Goal: Register for event/course

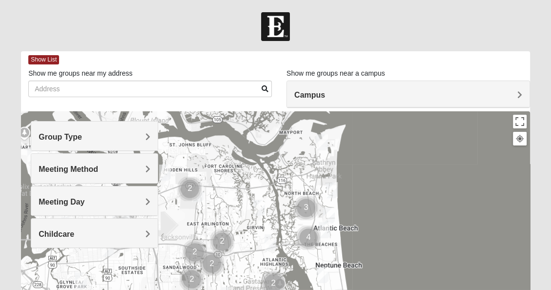
click at [96, 138] on h4 "Group Type" at bounding box center [95, 136] width 112 height 9
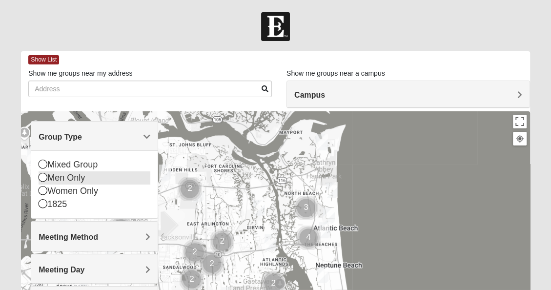
click at [72, 177] on div "Men Only" at bounding box center [95, 177] width 112 height 13
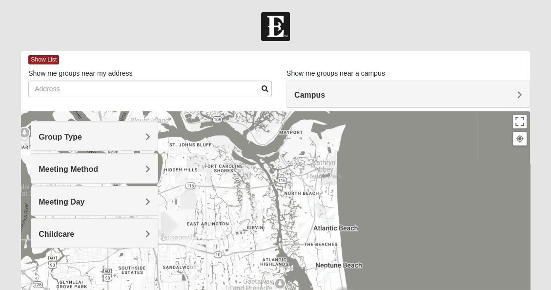
click at [85, 130] on div "Group Type" at bounding box center [94, 135] width 126 height 29
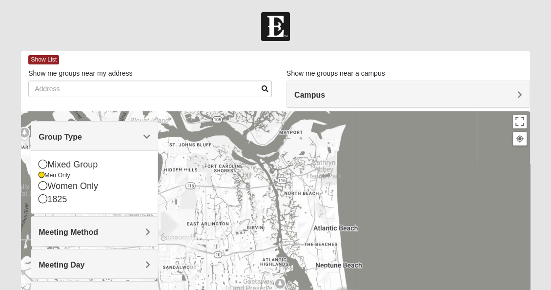
click at [94, 234] on span "Meeting Method" at bounding box center [69, 232] width 60 height 8
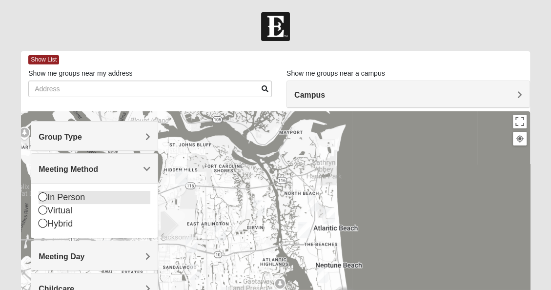
click at [65, 194] on div "In Person" at bounding box center [95, 197] width 112 height 13
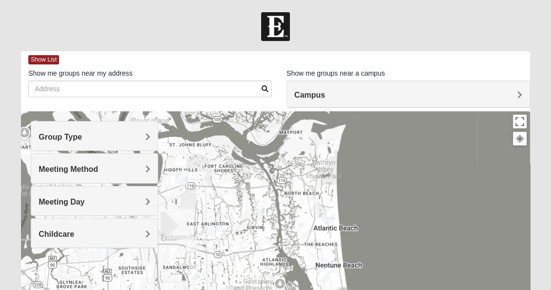
click at [72, 206] on div "Meeting Day" at bounding box center [94, 200] width 126 height 29
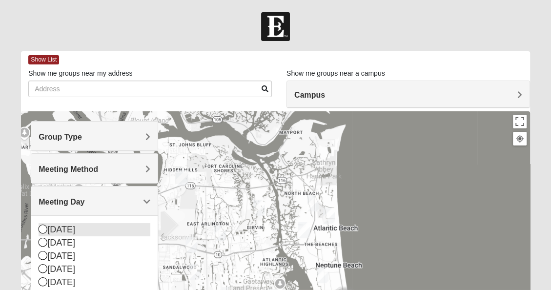
click at [42, 229] on icon at bounding box center [43, 228] width 9 height 9
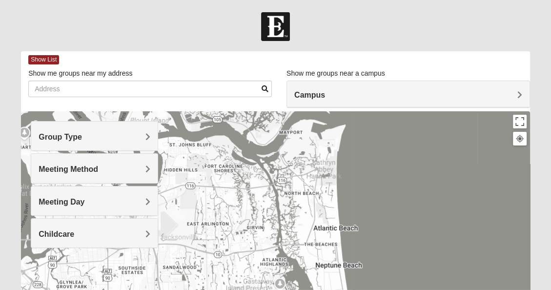
click at [137, 225] on div "Childcare" at bounding box center [94, 232] width 126 height 29
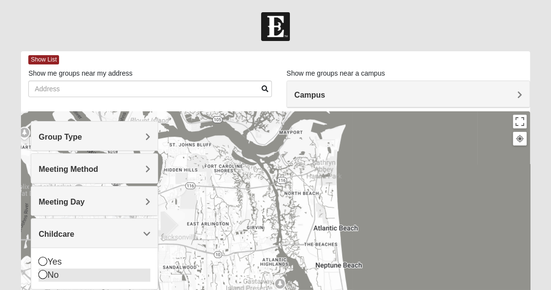
click at [41, 272] on icon at bounding box center [43, 274] width 9 height 9
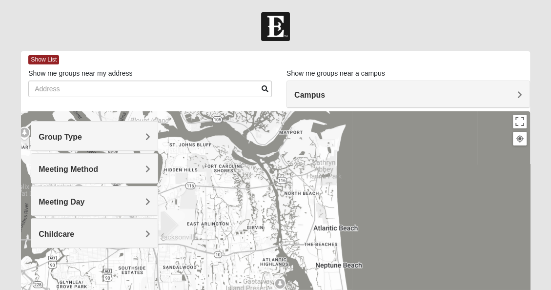
click at [321, 94] on span "Campus" at bounding box center [309, 95] width 31 height 8
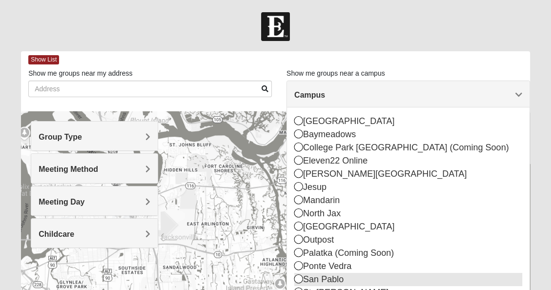
click at [340, 280] on div "San Pablo" at bounding box center [408, 279] width 228 height 13
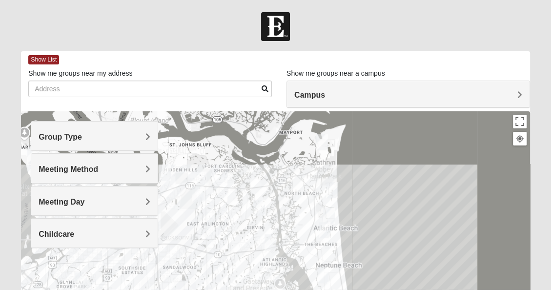
click at [66, 134] on span "Group Type" at bounding box center [60, 137] width 43 height 8
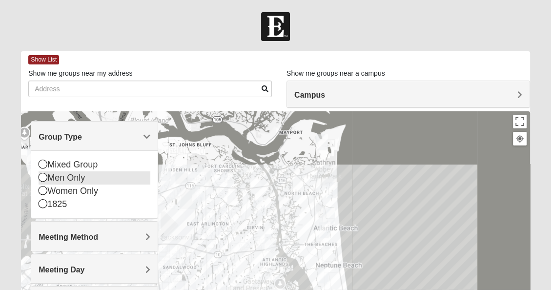
drag, startPoint x: 60, startPoint y: 179, endPoint x: 64, endPoint y: 174, distance: 7.3
click at [64, 174] on div "Men Only" at bounding box center [95, 177] width 112 height 13
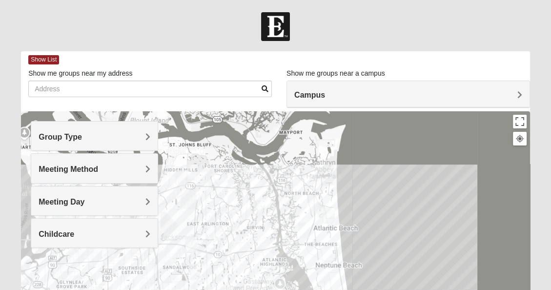
click at [71, 167] on span "Meeting Method" at bounding box center [69, 169] width 60 height 8
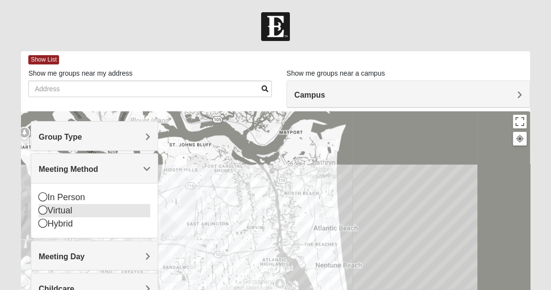
click at [42, 214] on icon at bounding box center [43, 209] width 9 height 9
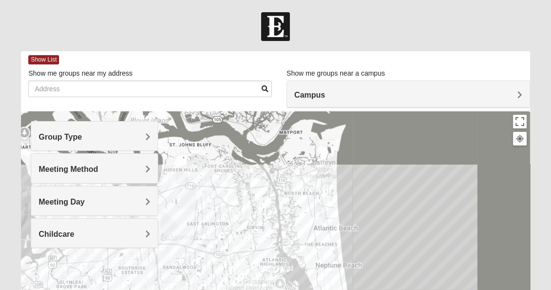
click at [87, 167] on span "Meeting Method" at bounding box center [69, 169] width 60 height 8
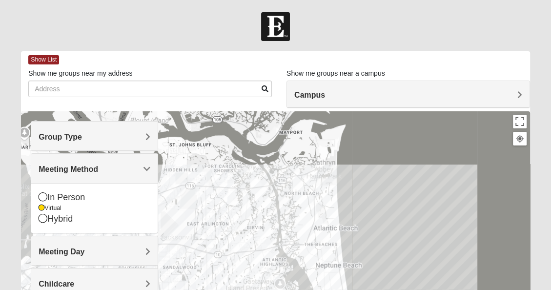
click at [78, 252] on span "Meeting Day" at bounding box center [62, 251] width 46 height 8
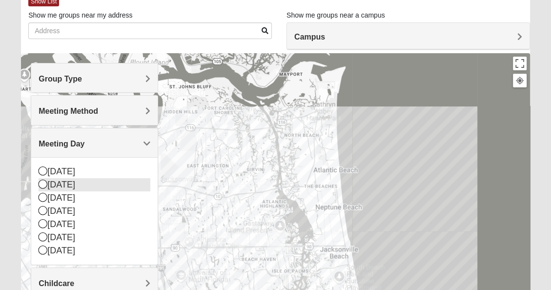
scroll to position [59, 0]
click at [80, 183] on div "[DATE]" at bounding box center [95, 184] width 112 height 13
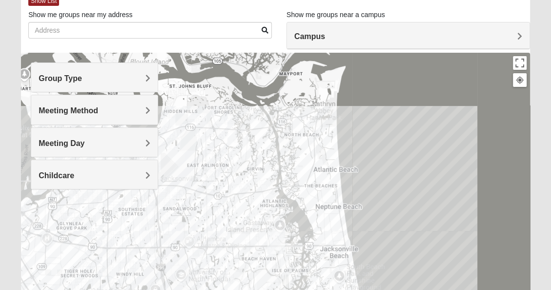
click at [79, 178] on h4 "Childcare" at bounding box center [95, 175] width 112 height 9
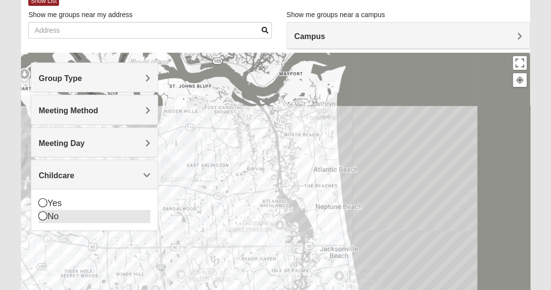
click at [58, 211] on div "No" at bounding box center [95, 216] width 112 height 13
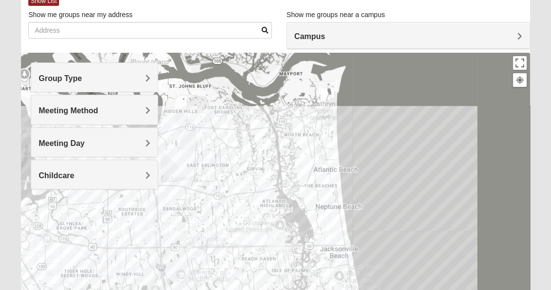
click at [108, 71] on div "Group Type" at bounding box center [94, 77] width 126 height 29
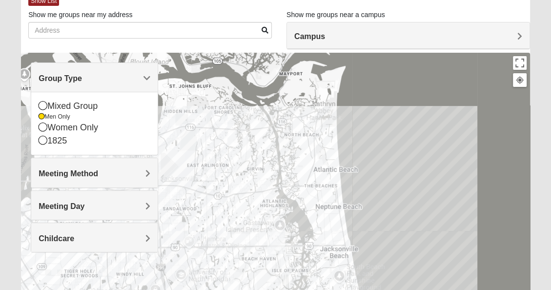
click at [85, 174] on span "Meeting Method" at bounding box center [69, 173] width 60 height 8
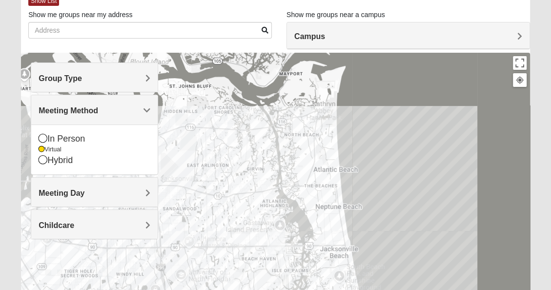
click at [85, 174] on div "Group Type Mixed Group Men Only Women Only 1825 Meeting Method In Person Virtua…" at bounding box center [94, 150] width 127 height 177
click at [89, 191] on h4 "Meeting Day" at bounding box center [95, 192] width 112 height 9
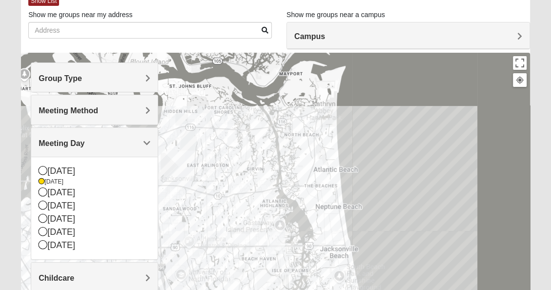
click at [319, 37] on span "Campus" at bounding box center [309, 36] width 31 height 8
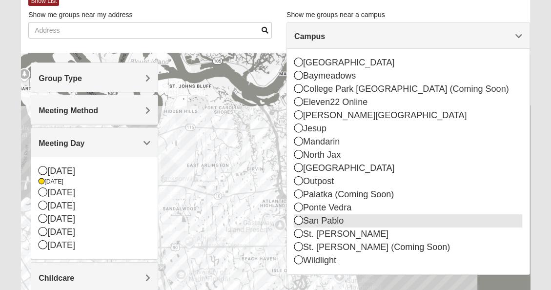
click at [322, 218] on div "San Pablo" at bounding box center [408, 220] width 228 height 13
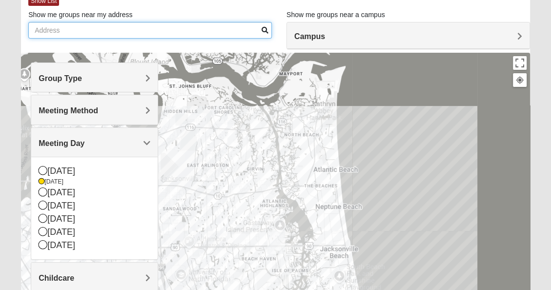
click at [155, 28] on input "Show me groups near my address" at bounding box center [149, 30] width 243 height 17
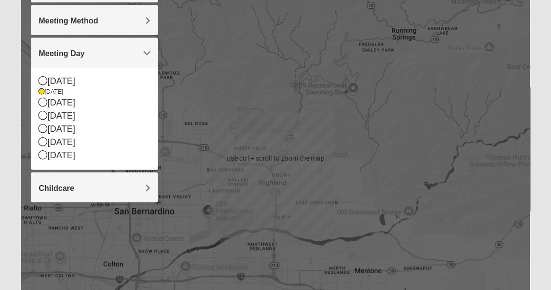
scroll to position [149, 0]
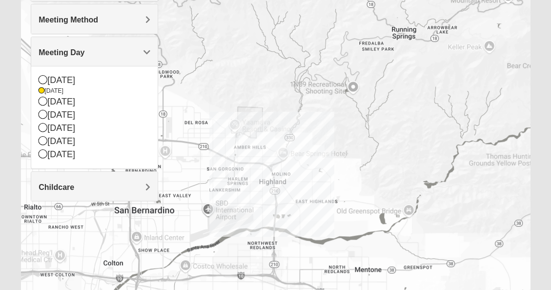
click at [211, 177] on div at bounding box center [275, 157] width 509 height 390
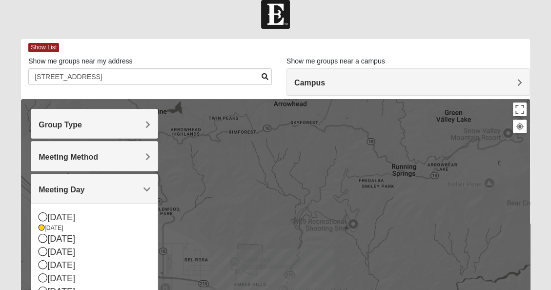
scroll to position [12, 0]
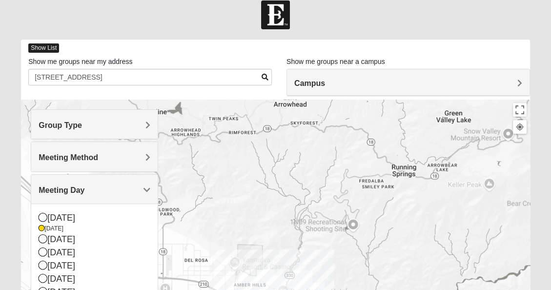
click at [50, 47] on span "Show List" at bounding box center [43, 47] width 31 height 9
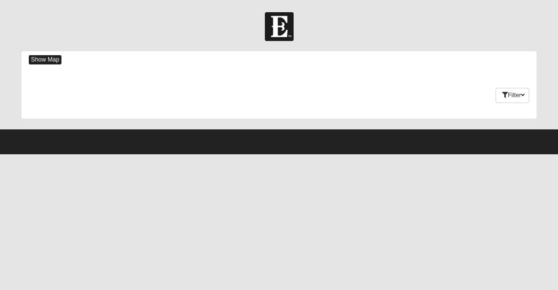
click at [54, 60] on span "Show Map" at bounding box center [45, 59] width 33 height 9
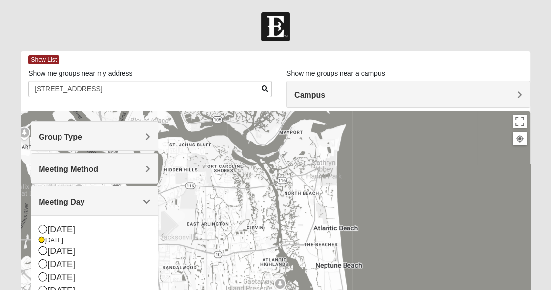
click at [337, 90] on div "Campus" at bounding box center [408, 94] width 242 height 26
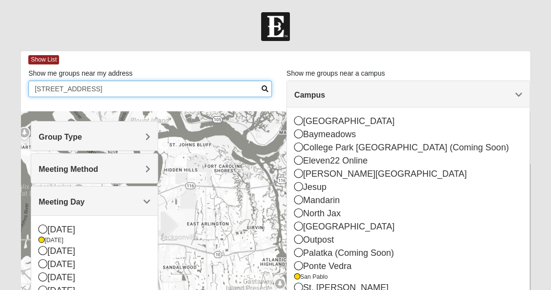
click at [215, 88] on input "27708 21st st Highland ca 92346" at bounding box center [149, 88] width 243 height 17
type input "2"
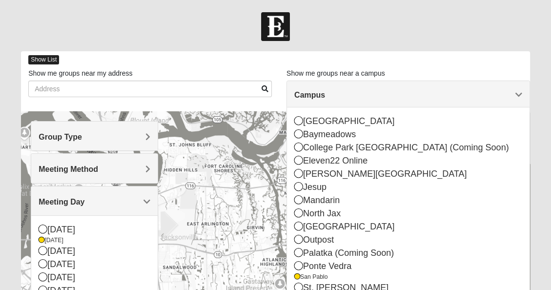
click at [44, 61] on span "Show List" at bounding box center [43, 59] width 31 height 9
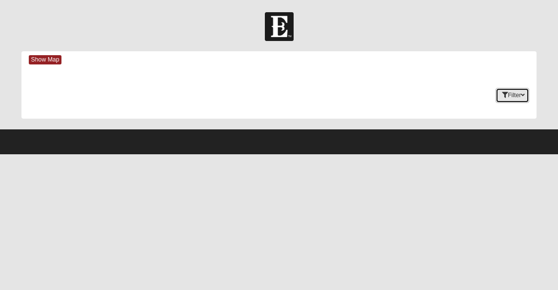
click at [508, 98] on button "Filter" at bounding box center [513, 95] width 34 height 15
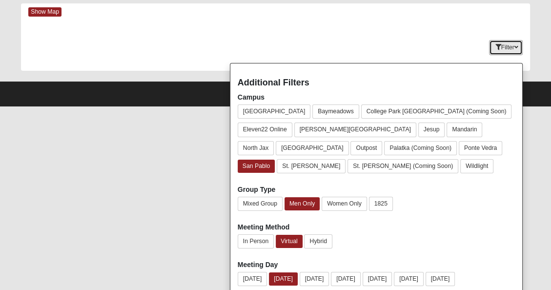
scroll to position [47, 0]
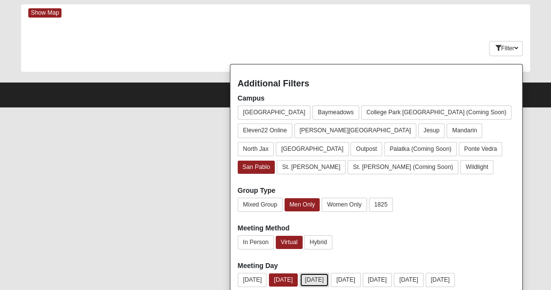
drag, startPoint x: 324, startPoint y: 280, endPoint x: 332, endPoint y: 272, distance: 11.0
click at [329, 273] on button "[DATE]" at bounding box center [314, 280] width 30 height 14
click at [352, 278] on button "[DATE]" at bounding box center [346, 280] width 30 height 14
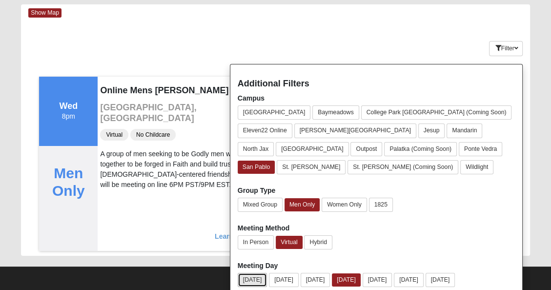
click at [248, 278] on button "[DATE]" at bounding box center [253, 280] width 30 height 14
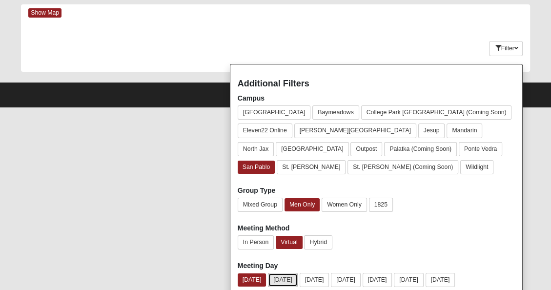
click at [280, 276] on button "[DATE]" at bounding box center [283, 280] width 30 height 14
click at [325, 275] on button "[DATE]" at bounding box center [314, 280] width 30 height 14
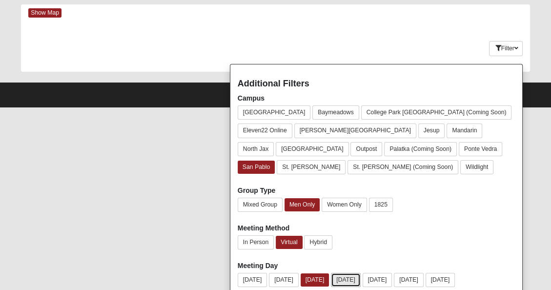
click at [356, 279] on button "[DATE]" at bounding box center [346, 280] width 30 height 14
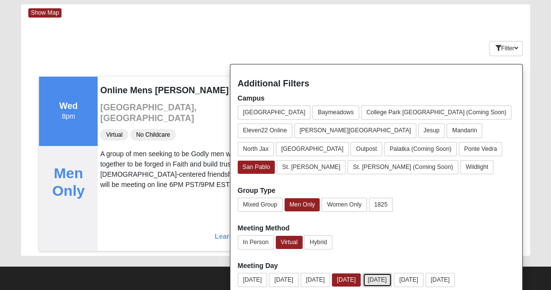
click at [392, 277] on button "[DATE]" at bounding box center [377, 280] width 30 height 14
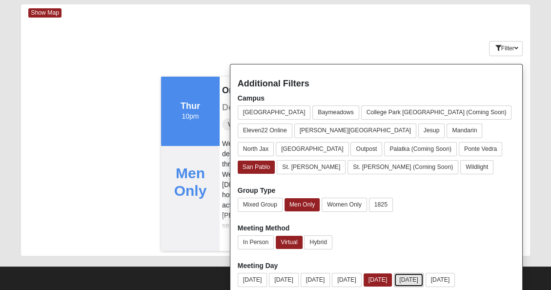
click at [423, 280] on button "[DATE]" at bounding box center [409, 280] width 30 height 14
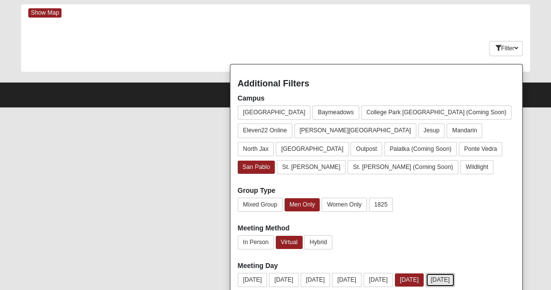
click at [455, 280] on button "[DATE]" at bounding box center [440, 280] width 30 height 14
click at [356, 278] on button "[DATE]" at bounding box center [347, 280] width 30 height 14
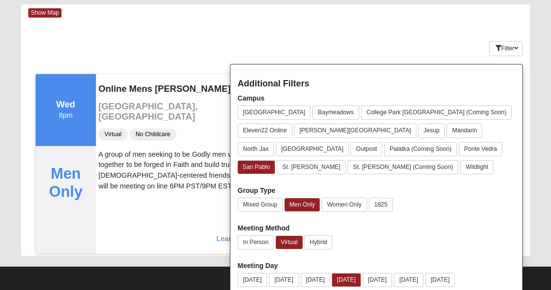
click at [195, 206] on div "Online Mens Brannen 92058 Oceanside, CA Virtual No Childcare A group of men see…" at bounding box center [184, 163] width 176 height 179
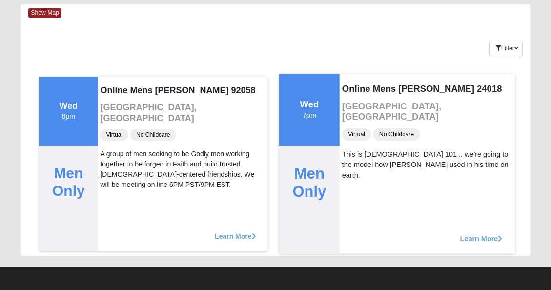
click at [470, 233] on span "Learn More" at bounding box center [481, 233] width 42 height 0
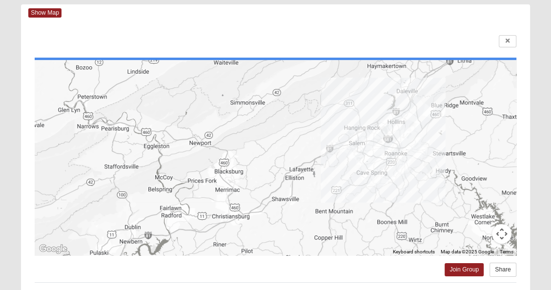
drag, startPoint x: 336, startPoint y: 170, endPoint x: 299, endPoint y: 163, distance: 37.6
click at [299, 163] on div at bounding box center [275, 157] width 481 height 195
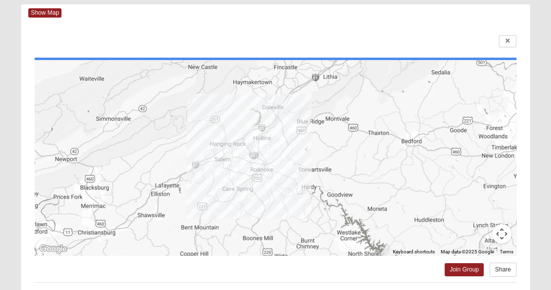
drag, startPoint x: 299, startPoint y: 163, endPoint x: 209, endPoint y: 183, distance: 92.4
click at [209, 183] on div at bounding box center [275, 157] width 481 height 195
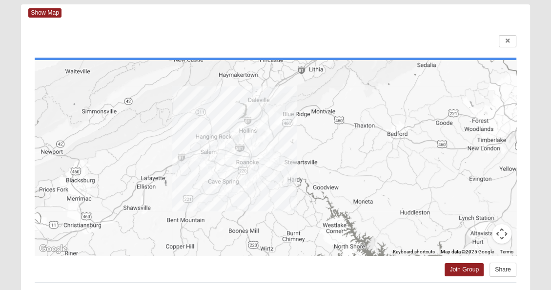
drag, startPoint x: 245, startPoint y: 152, endPoint x: 285, endPoint y: 121, distance: 50.5
click at [285, 121] on div at bounding box center [275, 157] width 481 height 195
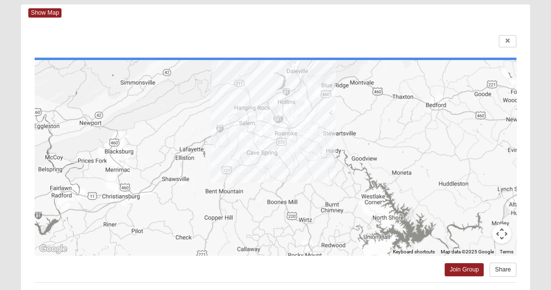
click at [285, 121] on div at bounding box center [275, 157] width 481 height 195
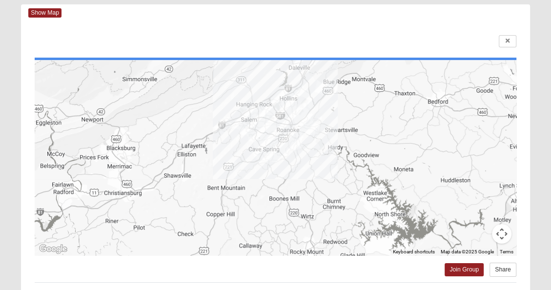
click at [285, 121] on div at bounding box center [275, 157] width 481 height 195
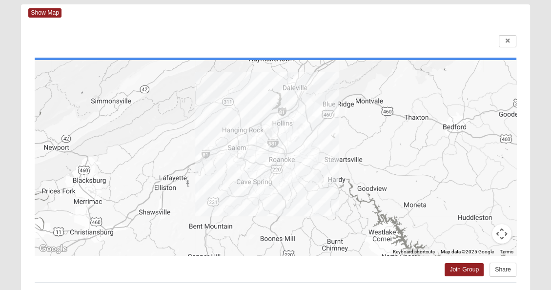
drag, startPoint x: 285, startPoint y: 121, endPoint x: 278, endPoint y: 153, distance: 32.4
click at [278, 153] on div at bounding box center [275, 157] width 481 height 195
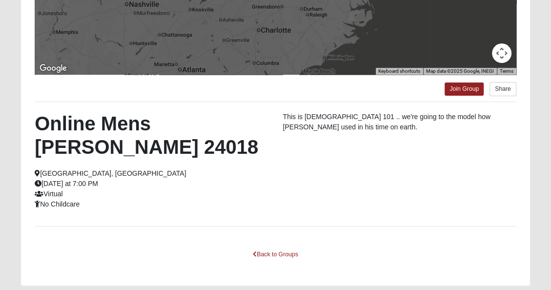
scroll to position [258, 0]
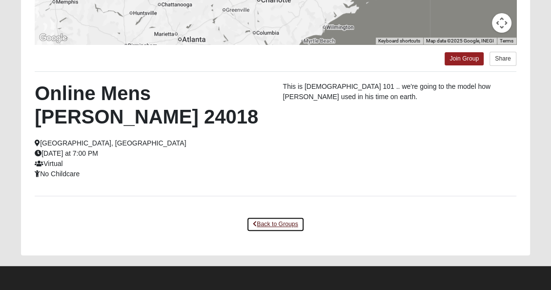
click at [287, 223] on link "Back to Groups" at bounding box center [275, 224] width 58 height 15
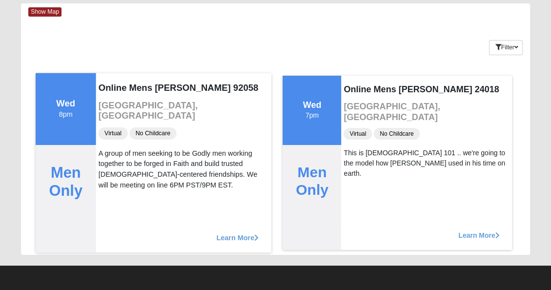
click at [225, 232] on span "Learn More" at bounding box center [238, 232] width 42 height 0
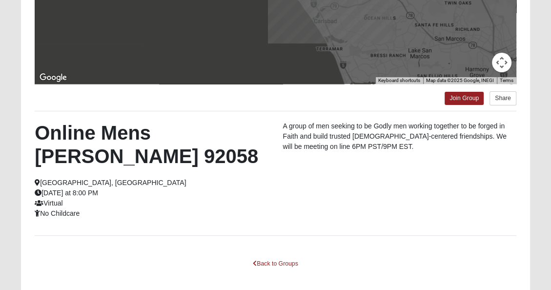
scroll to position [218, 0]
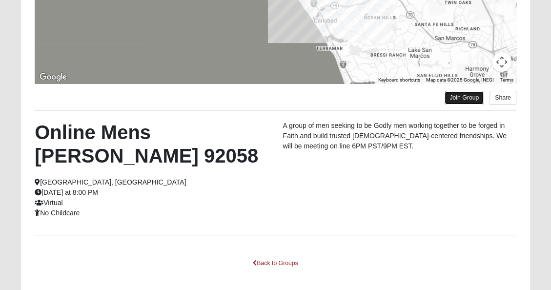
click at [457, 98] on link "Join Group" at bounding box center [463, 97] width 39 height 13
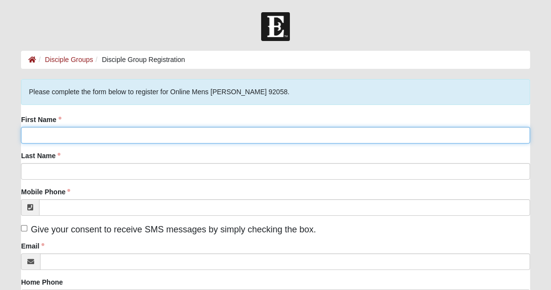
click at [301, 134] on input "First Name" at bounding box center [275, 135] width 509 height 17
type input "William"
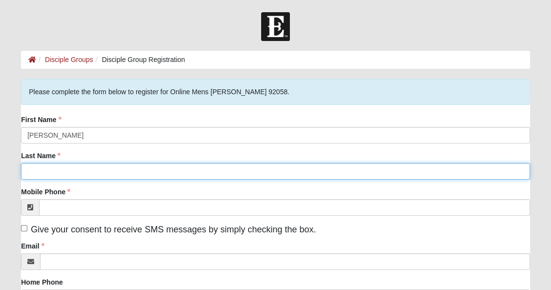
type input "Dawson"
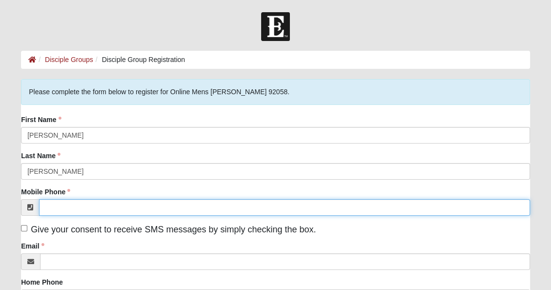
type input "(909) 633-2663"
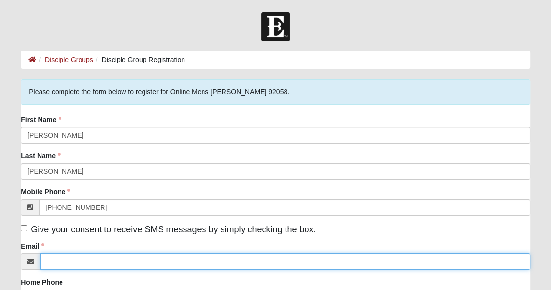
type input "wbdawsonv@gmail.com"
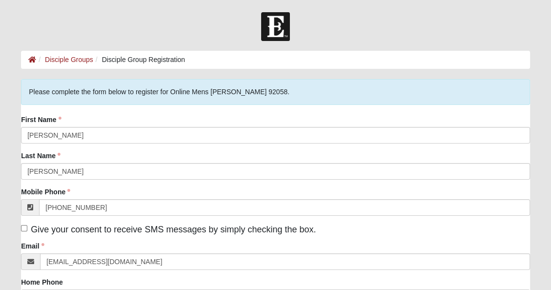
type input "27708 21St street"
type input "Highland"
type input "92346"
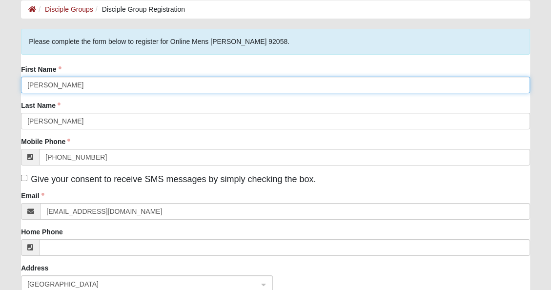
scroll to position [56, 0]
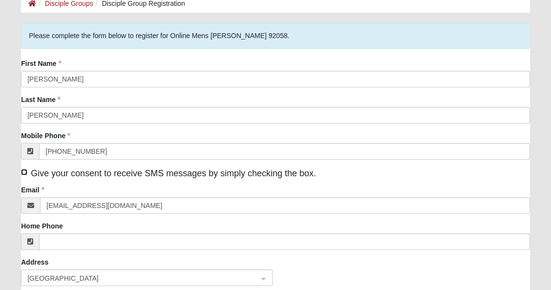
click at [22, 171] on input "Give your consent to receive SMS messages by simply checking the box." at bounding box center [24, 172] width 6 height 6
checkbox input "true"
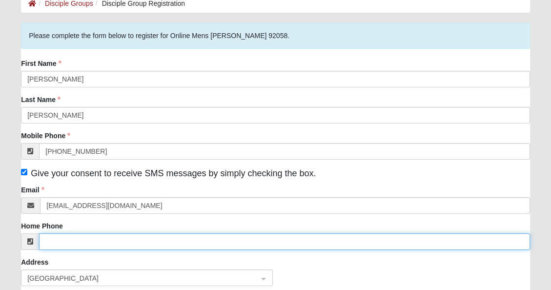
click at [57, 241] on input "Home Phone" at bounding box center [284, 241] width 491 height 17
type input "(909) 633-2663"
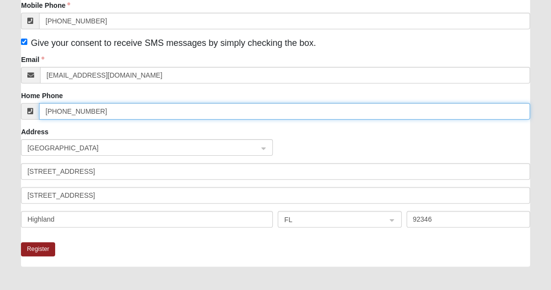
scroll to position [187, 0]
click at [322, 216] on span "FL" at bounding box center [330, 219] width 93 height 11
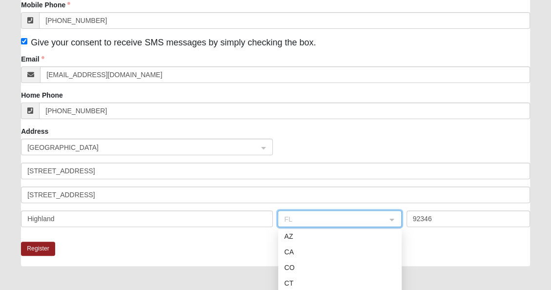
scroll to position [66, 0]
click at [286, 251] on div "CA" at bounding box center [340, 251] width 112 height 11
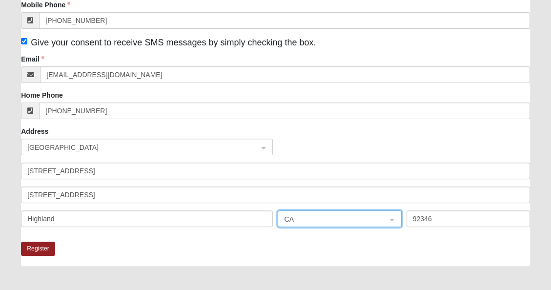
click at [286, 251] on div "Register" at bounding box center [275, 253] width 509 height 24
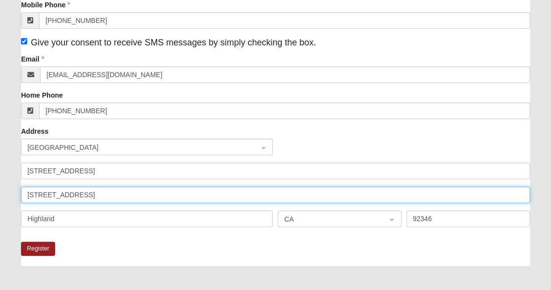
click at [109, 193] on input "27708 21St street" at bounding box center [275, 194] width 509 height 17
type input "2"
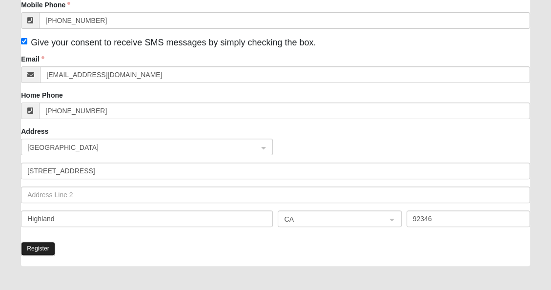
click at [38, 249] on button "Register" at bounding box center [38, 248] width 34 height 14
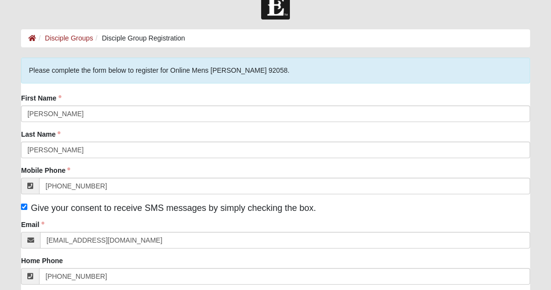
scroll to position [0, 0]
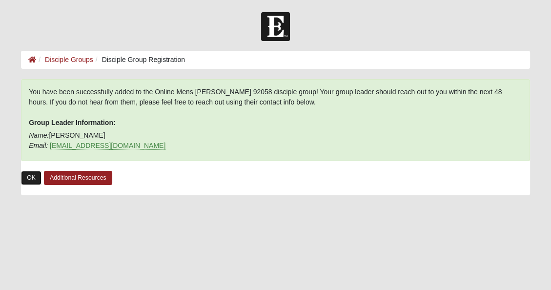
click at [32, 179] on link "OK" at bounding box center [31, 178] width 20 height 14
